Goal: Information Seeking & Learning: Learn about a topic

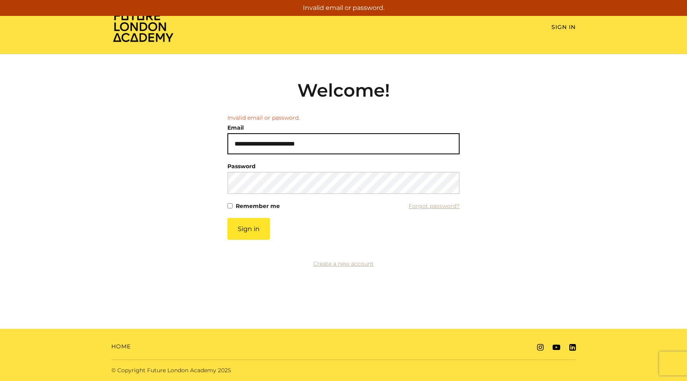
click at [288, 152] on input "**********" at bounding box center [343, 143] width 232 height 21
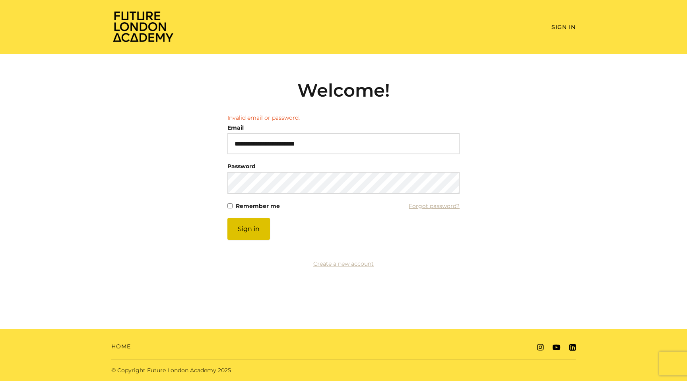
click at [258, 222] on button "Sign in" at bounding box center [248, 229] width 43 height 22
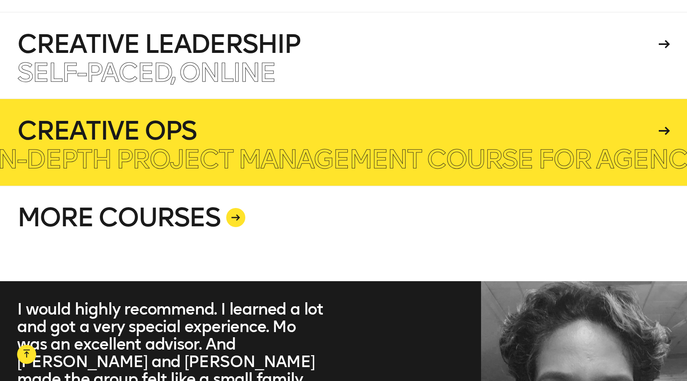
scroll to position [2036, 0]
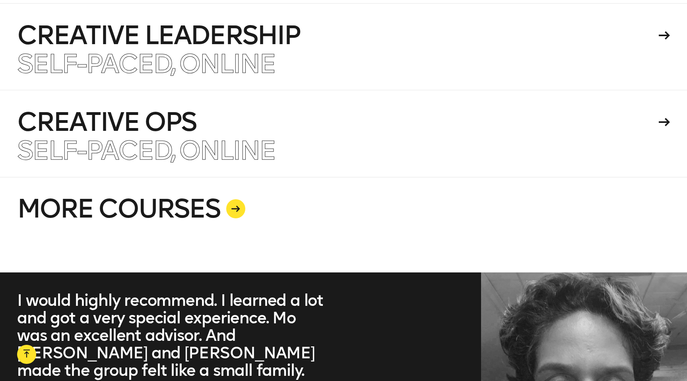
click at [315, 177] on link "MORE COURSES" at bounding box center [343, 224] width 653 height 95
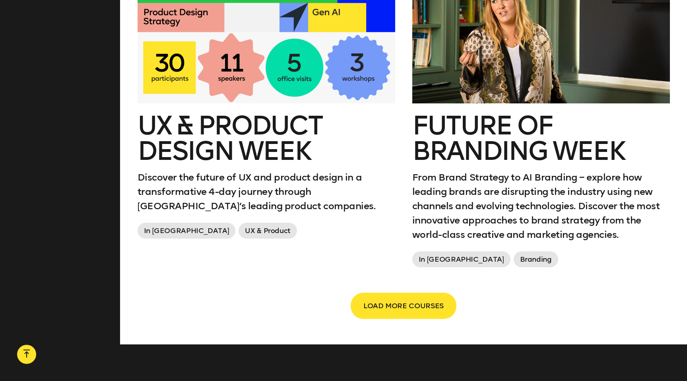
scroll to position [1336, 0]
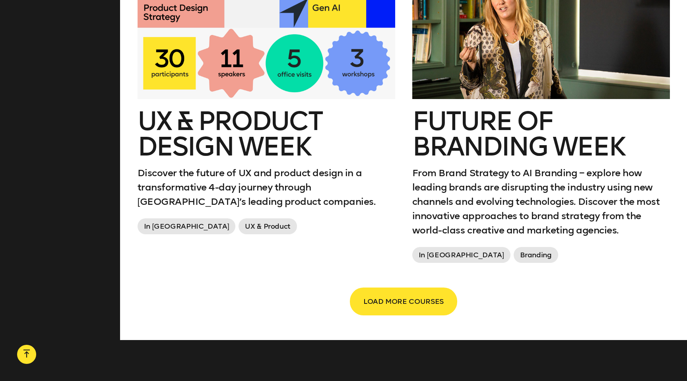
click at [422, 299] on span "LOAD MORE COURSES" at bounding box center [403, 301] width 80 height 15
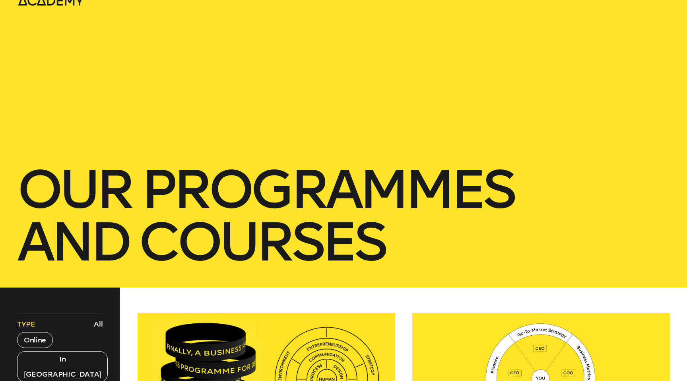
scroll to position [0, 0]
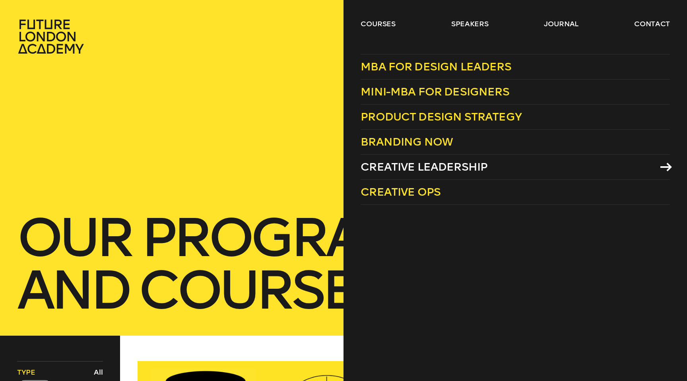
click at [432, 170] on span "Creative Leadership" at bounding box center [424, 166] width 127 height 13
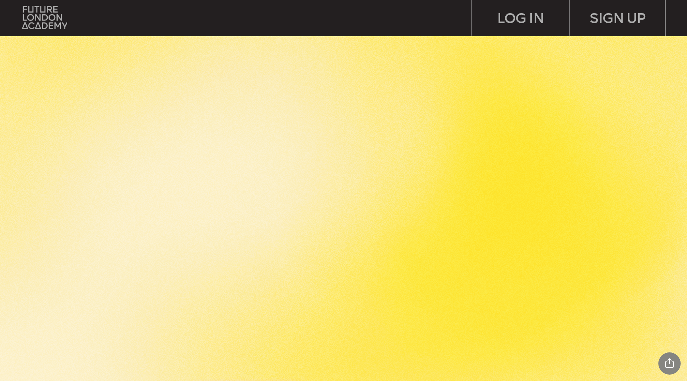
scroll to position [1904, 0]
